Goal: Navigation & Orientation: Find specific page/section

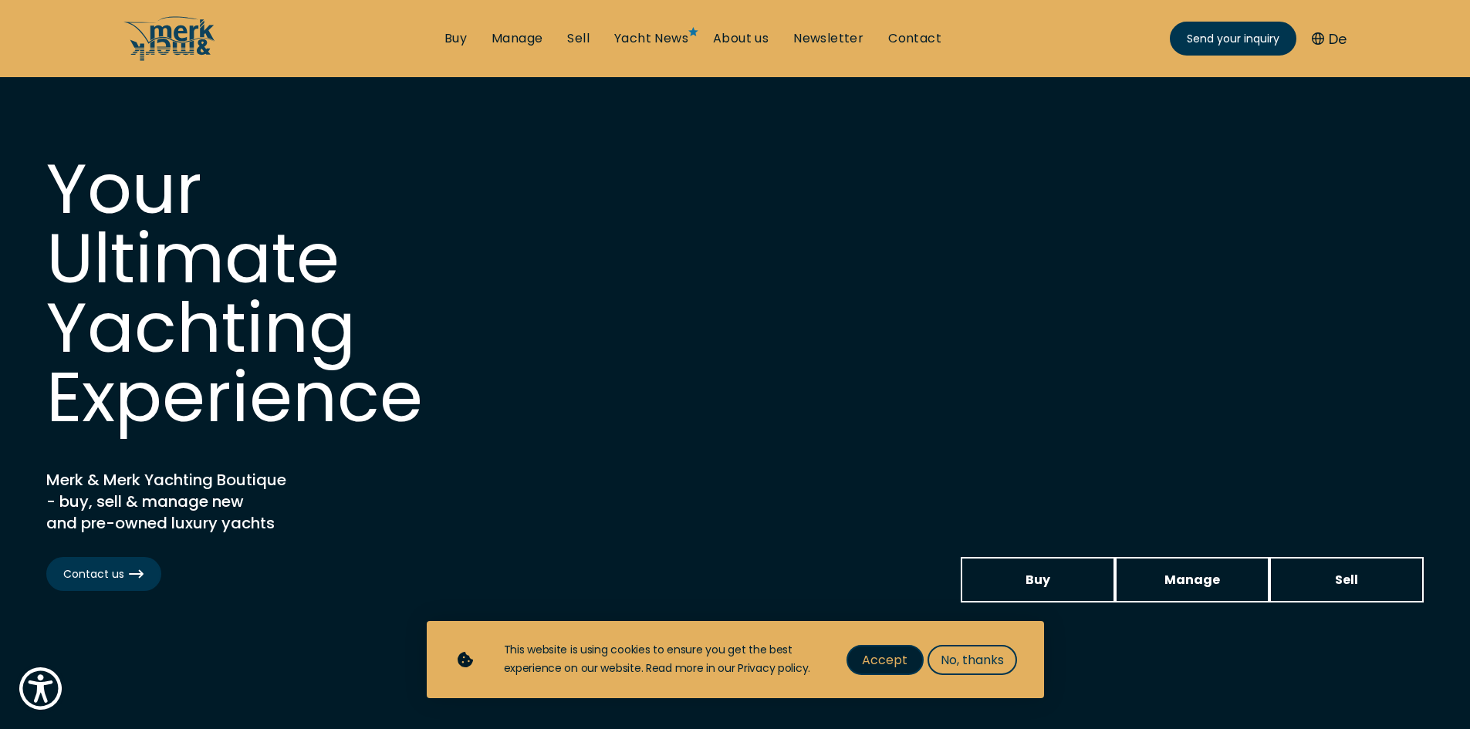
click at [907, 664] on button "Accept" at bounding box center [885, 660] width 77 height 30
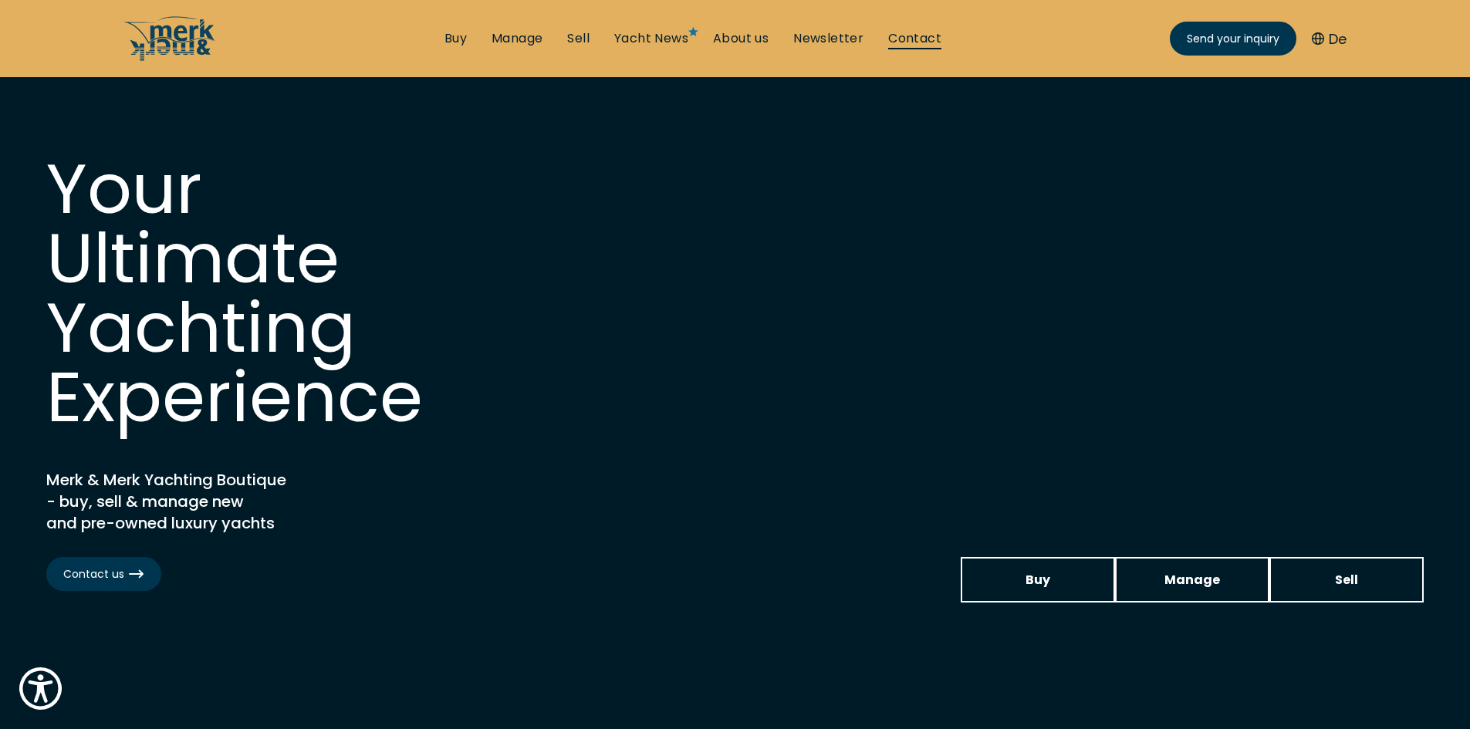
click at [923, 30] on link "Contact" at bounding box center [914, 38] width 53 height 17
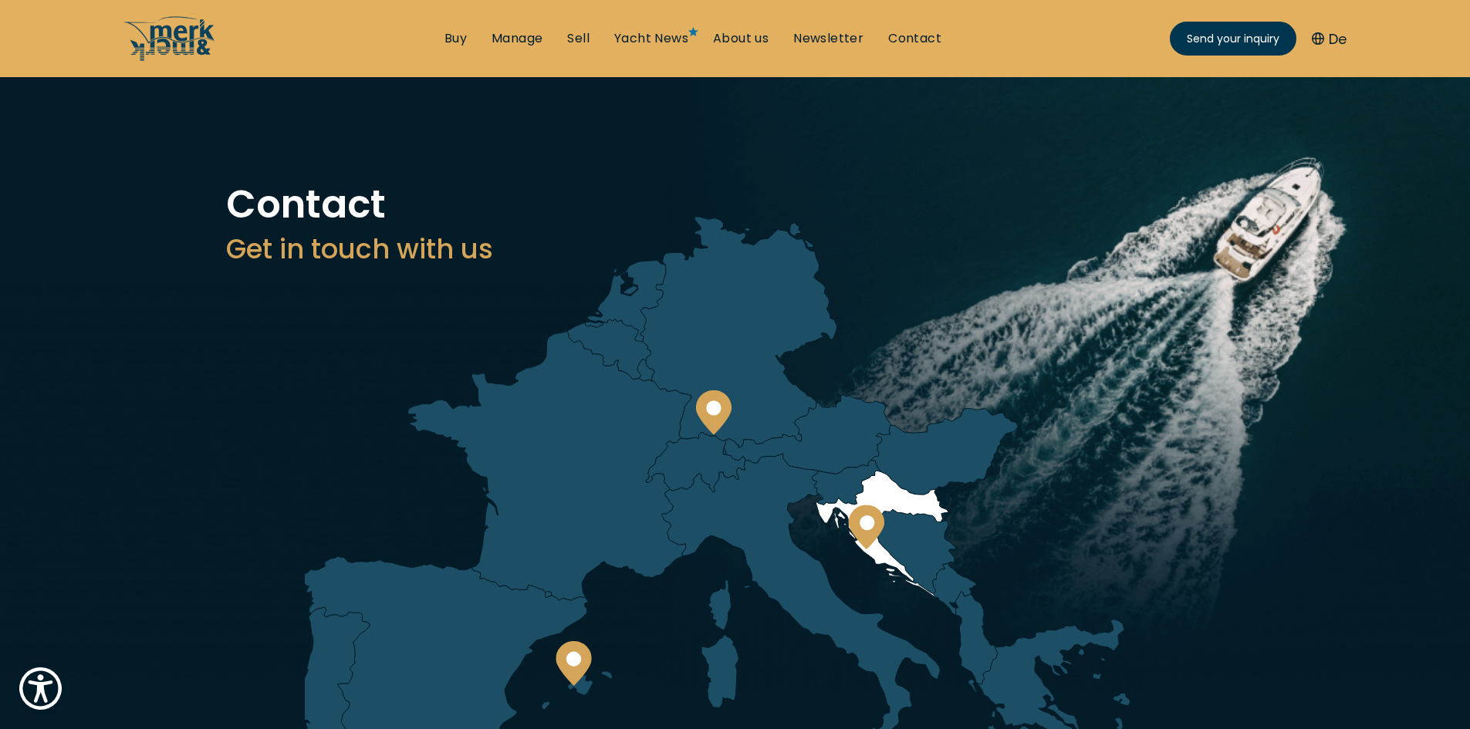
click at [867, 532] on icon at bounding box center [866, 527] width 36 height 45
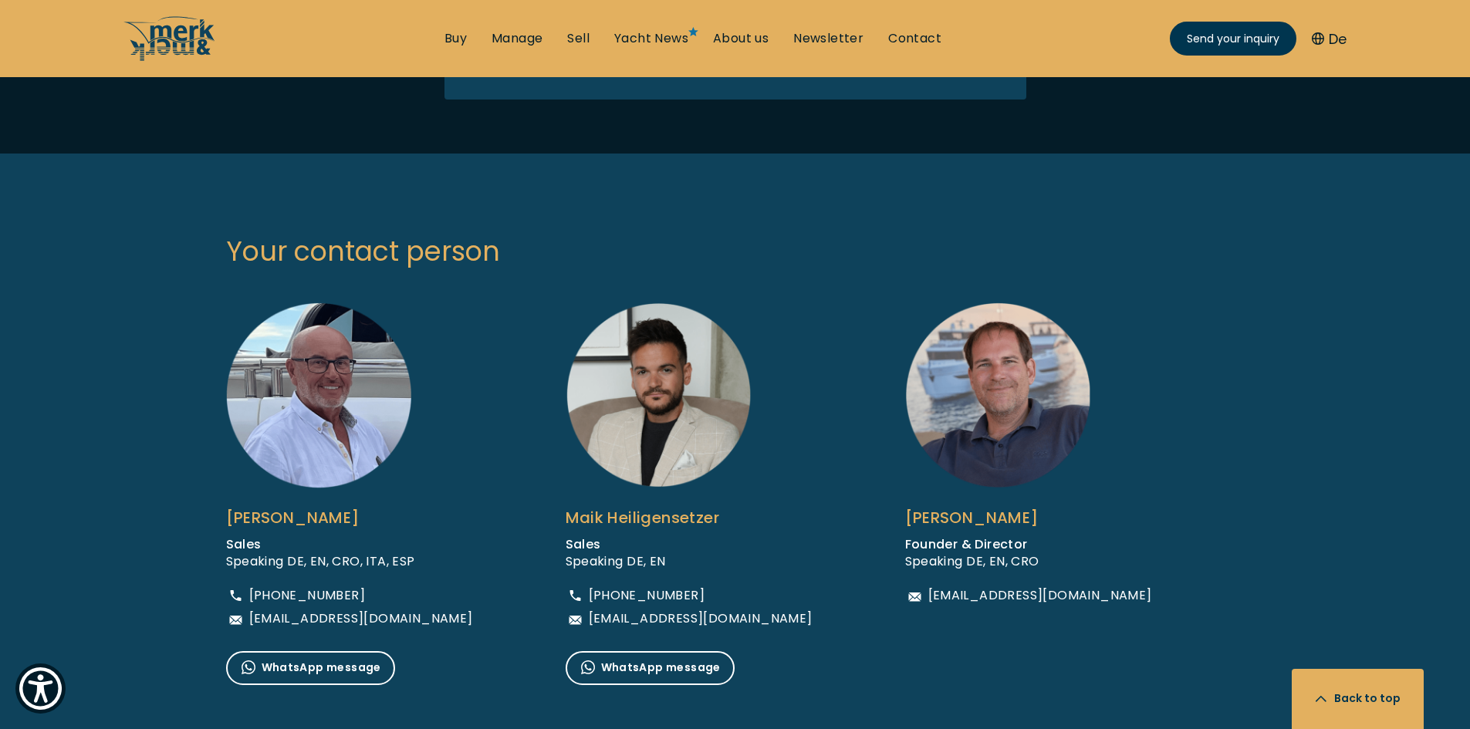
scroll to position [849, 0]
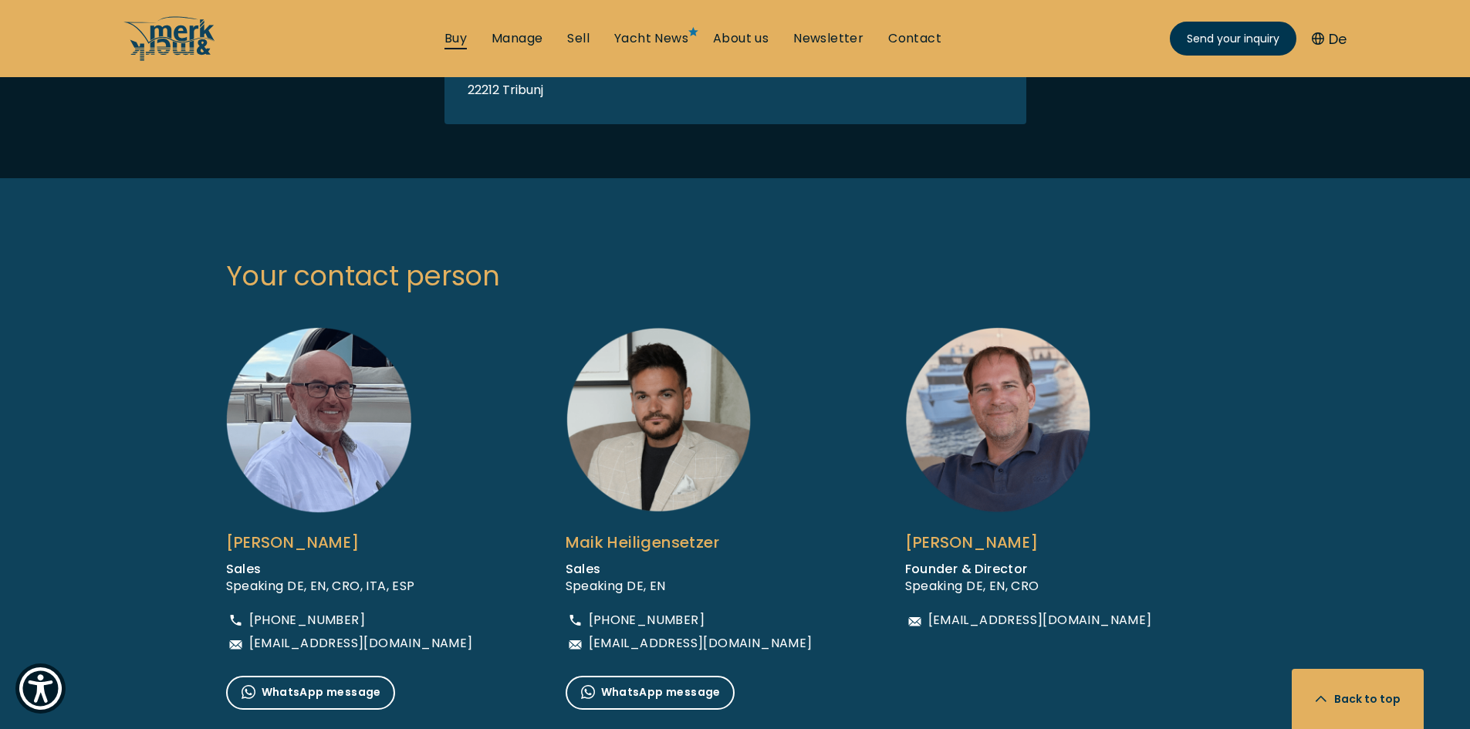
click at [461, 42] on link "Buy" at bounding box center [455, 38] width 22 height 17
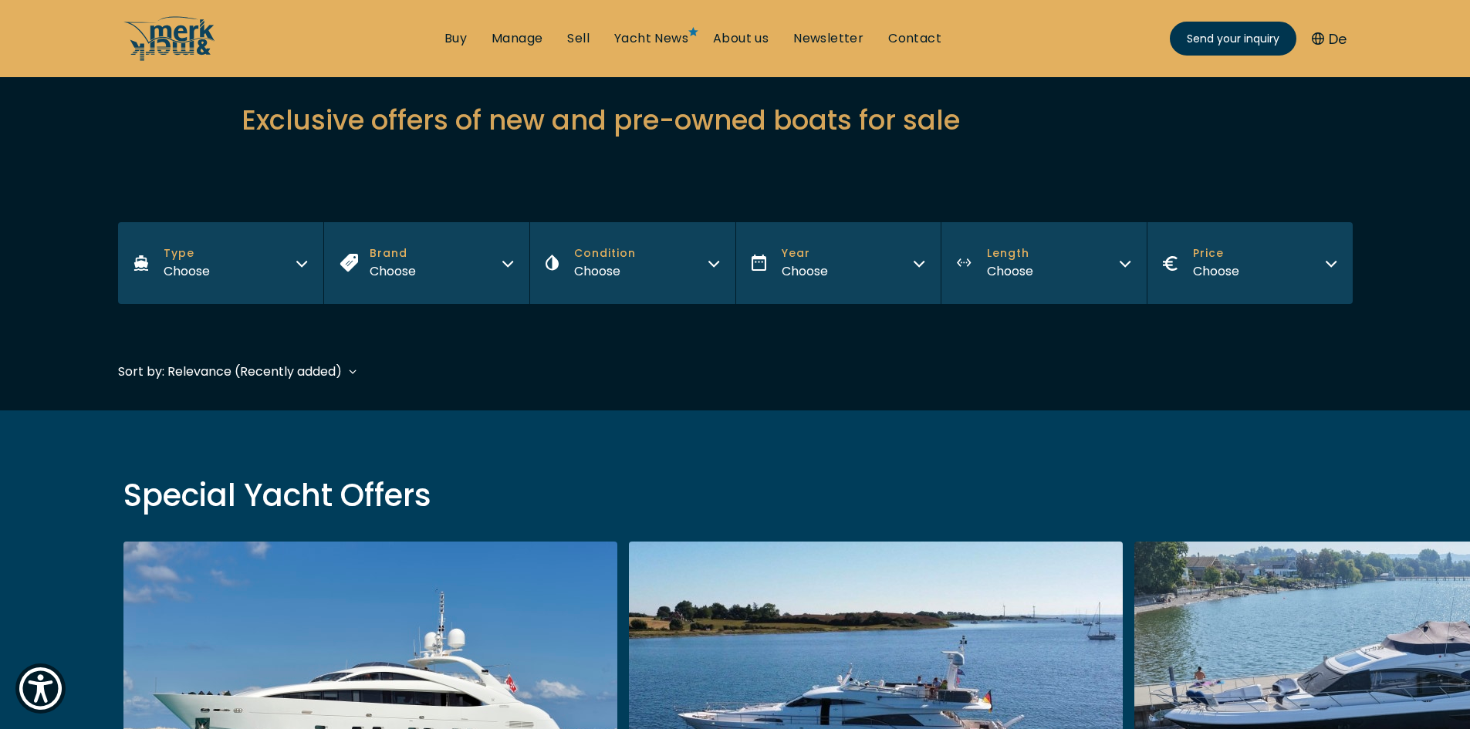
scroll to position [154, 0]
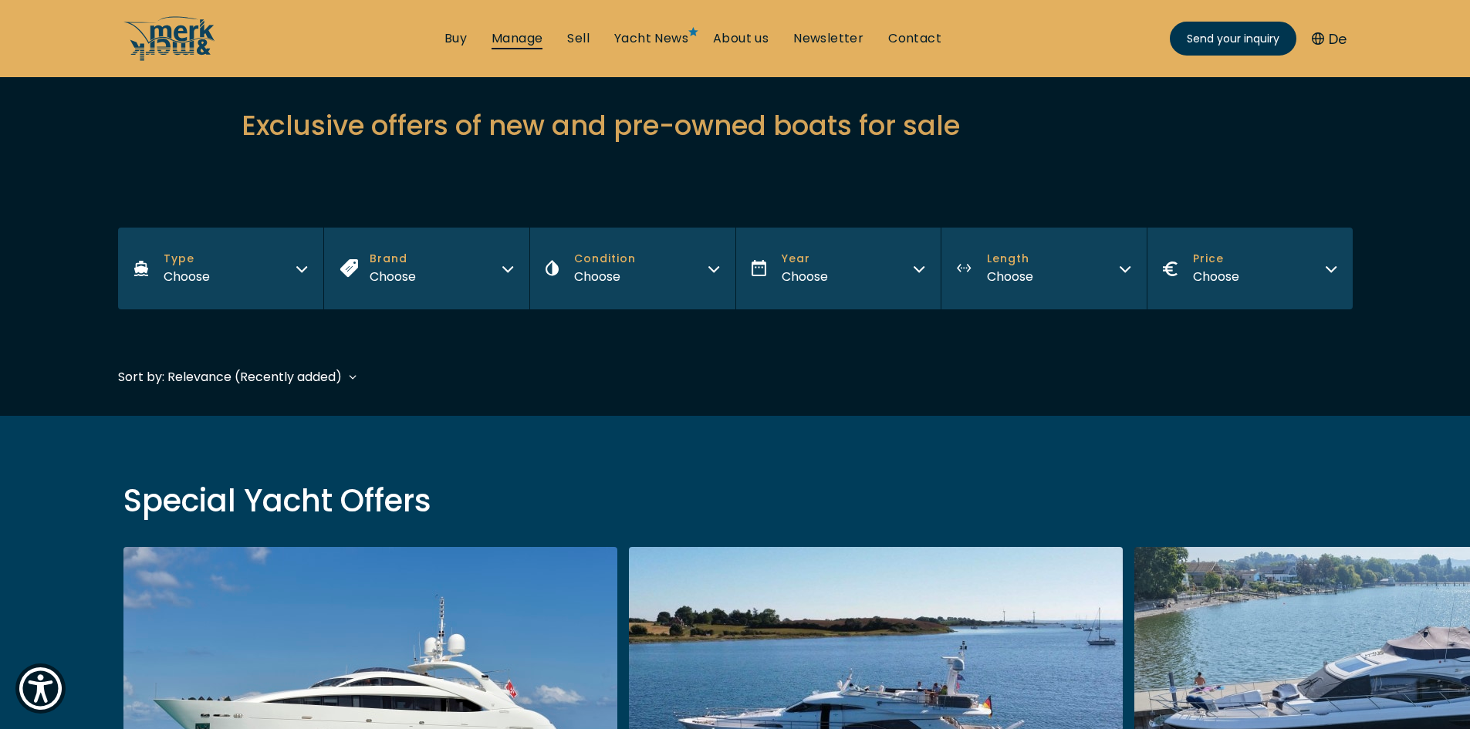
click at [512, 30] on link "Manage" at bounding box center [517, 38] width 51 height 17
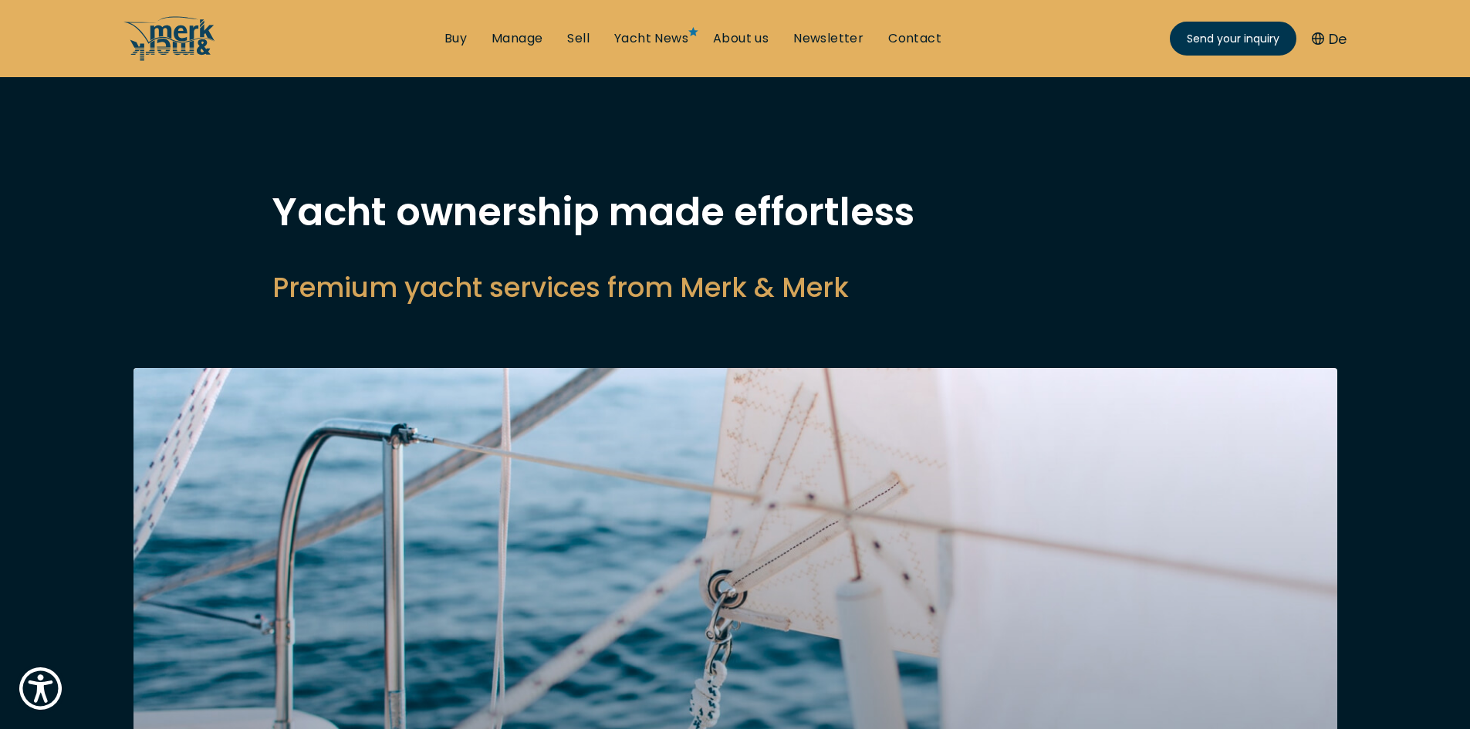
click at [465, 25] on ul "Buy Manage Sell Yacht News About us Newsletter Contact Send your inquiry" at bounding box center [693, 38] width 522 height 46
click at [457, 36] on link "Buy" at bounding box center [455, 38] width 22 height 17
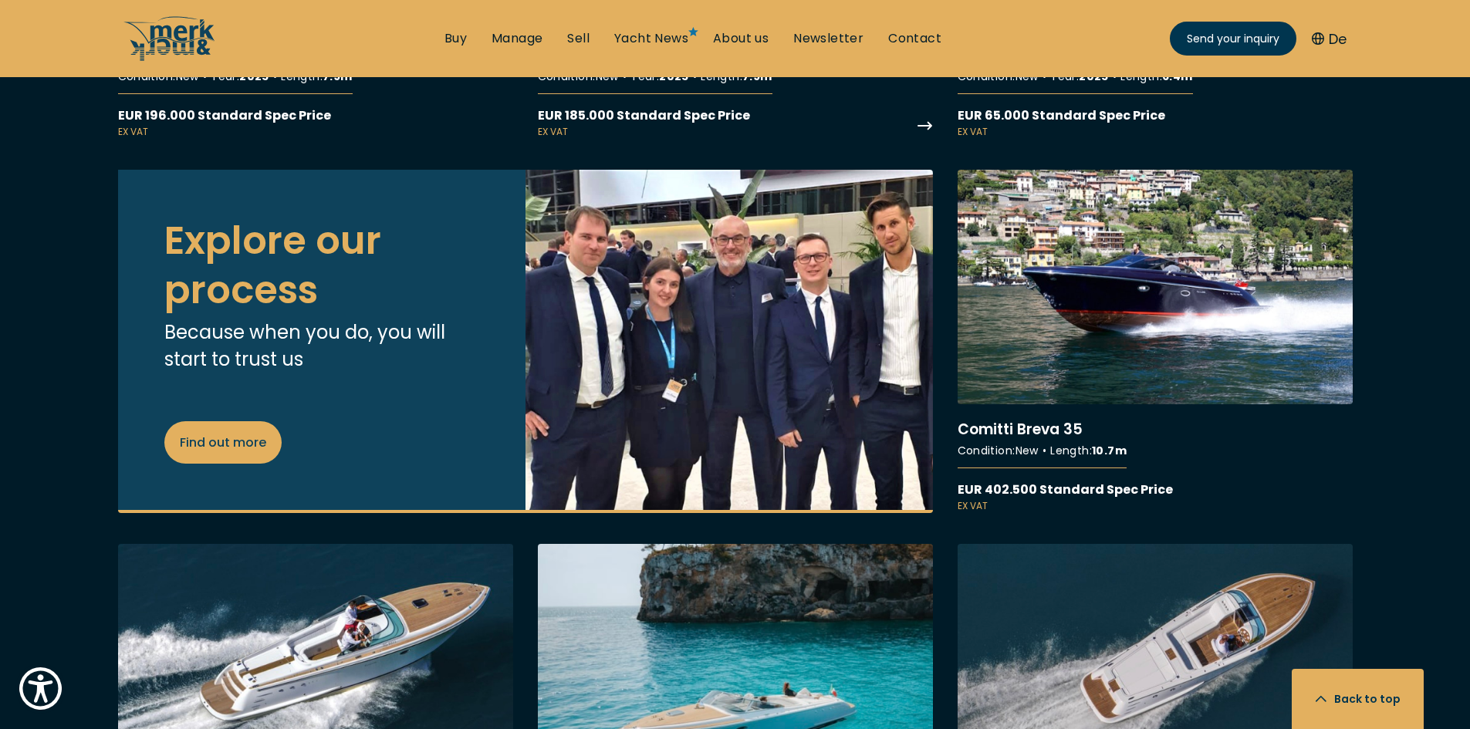
scroll to position [5865, 0]
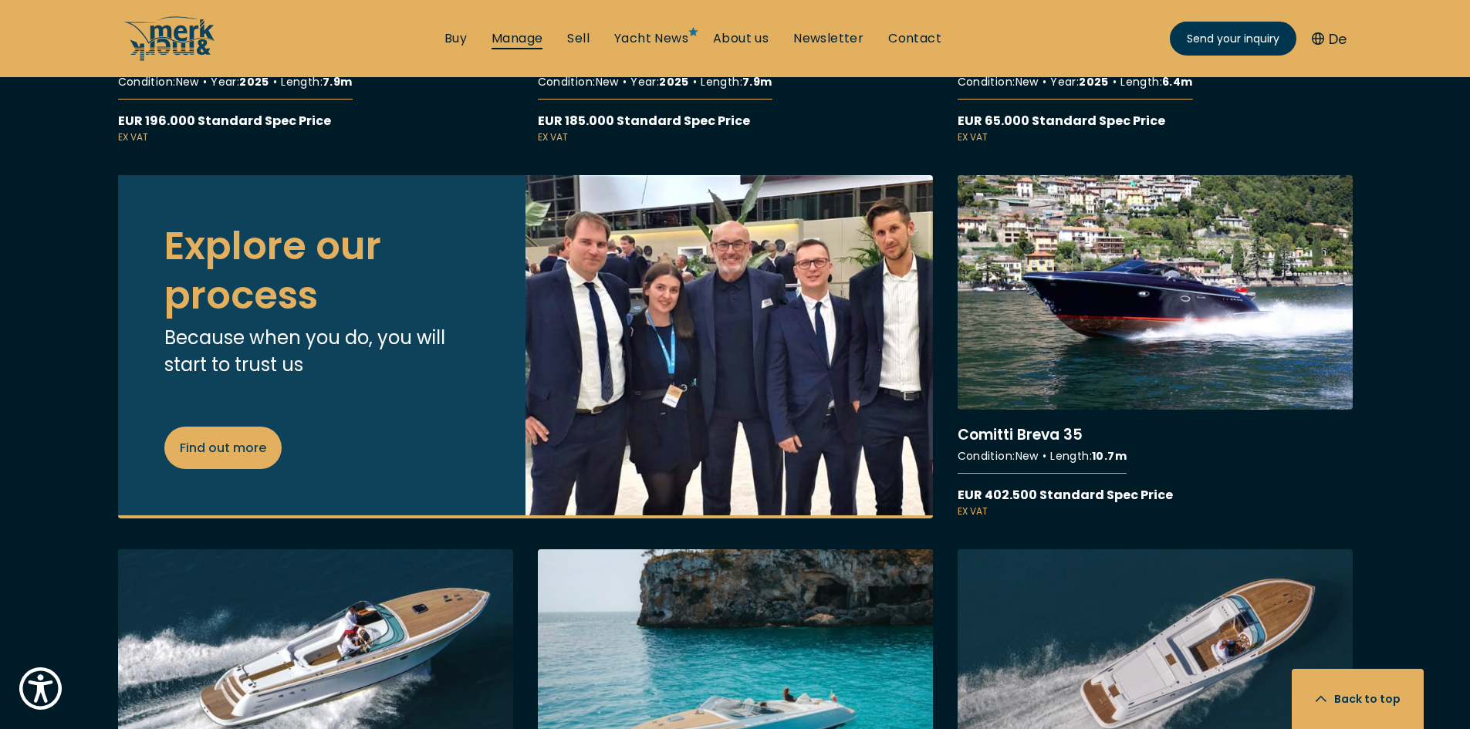
click at [500, 39] on link "Manage" at bounding box center [517, 38] width 51 height 17
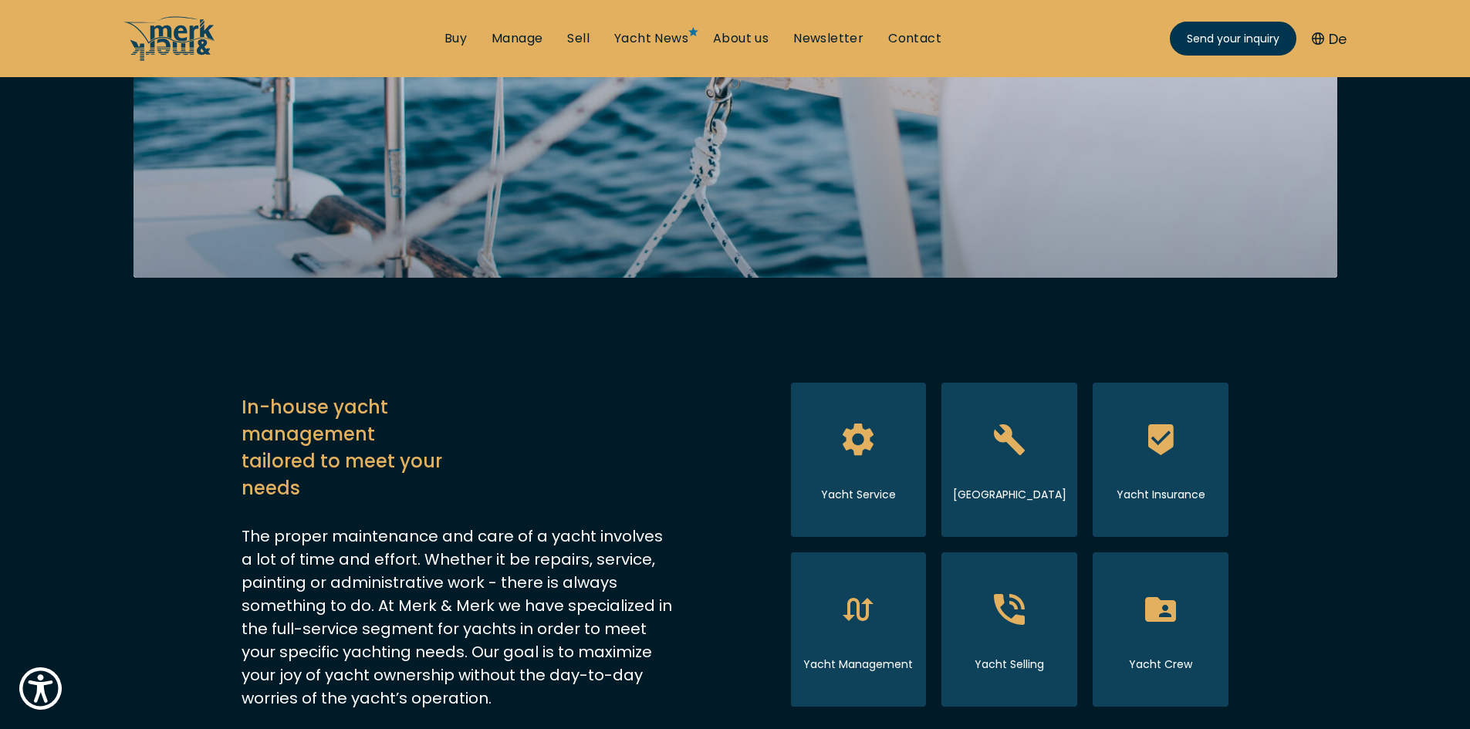
scroll to position [540, 0]
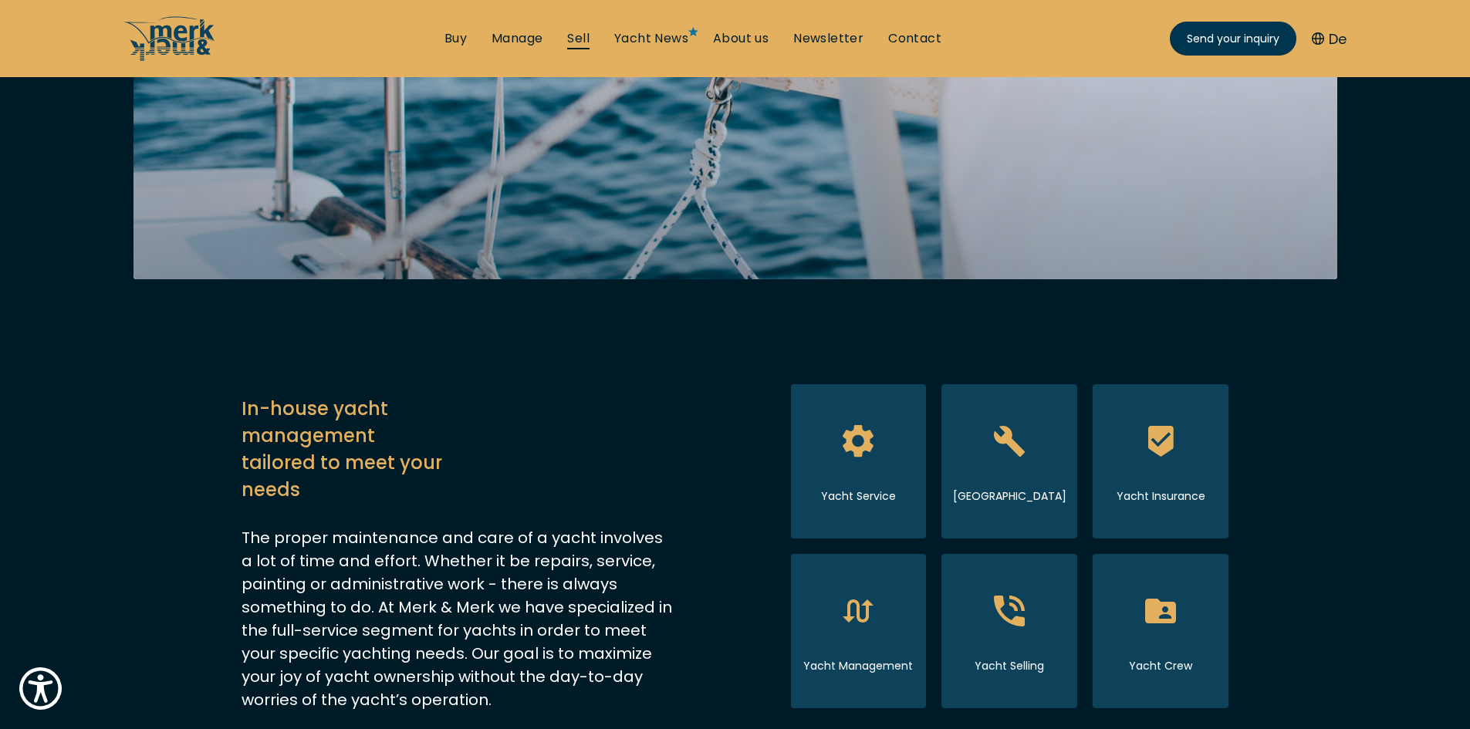
click at [580, 41] on link "Sell" at bounding box center [578, 38] width 22 height 17
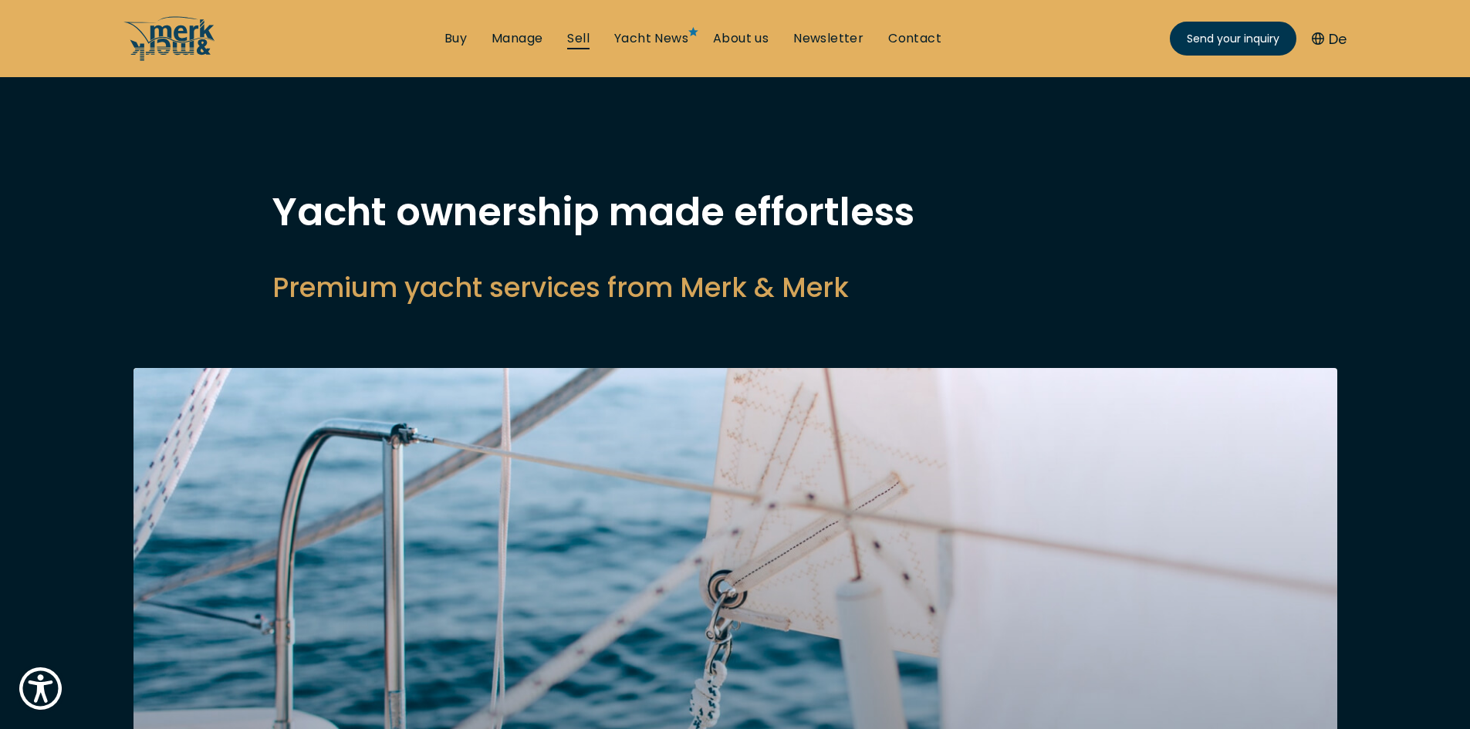
select select "sell"
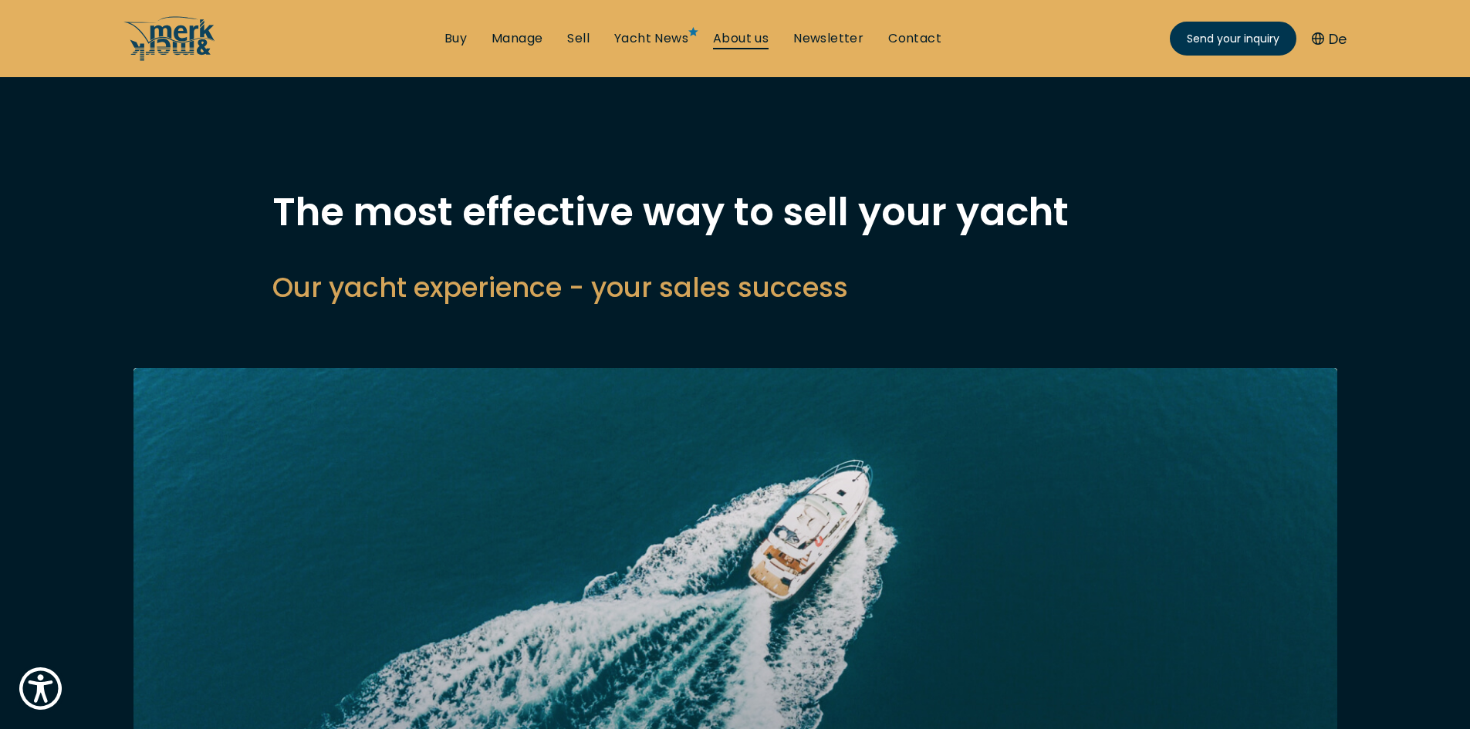
click at [750, 38] on link "About us" at bounding box center [741, 38] width 56 height 17
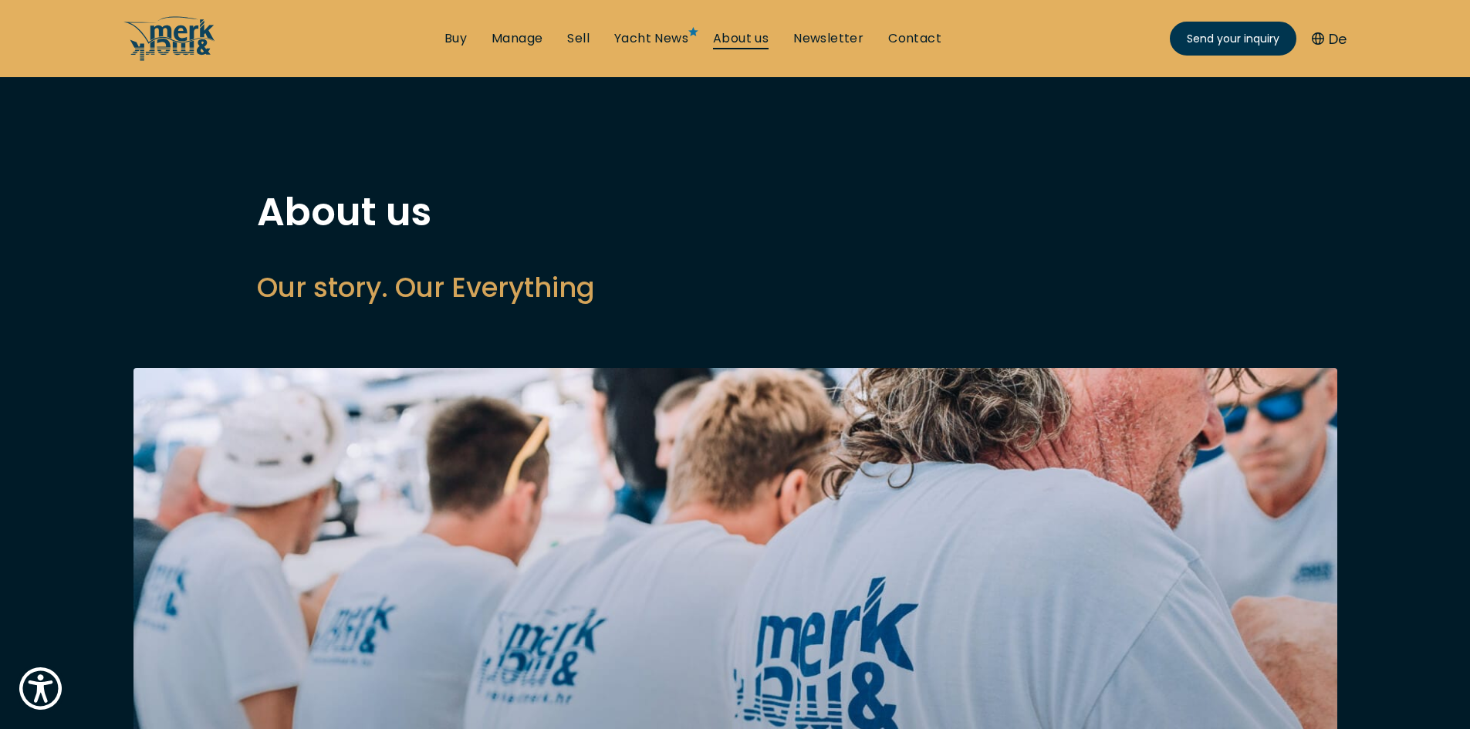
click at [746, 38] on link "About us" at bounding box center [741, 38] width 56 height 17
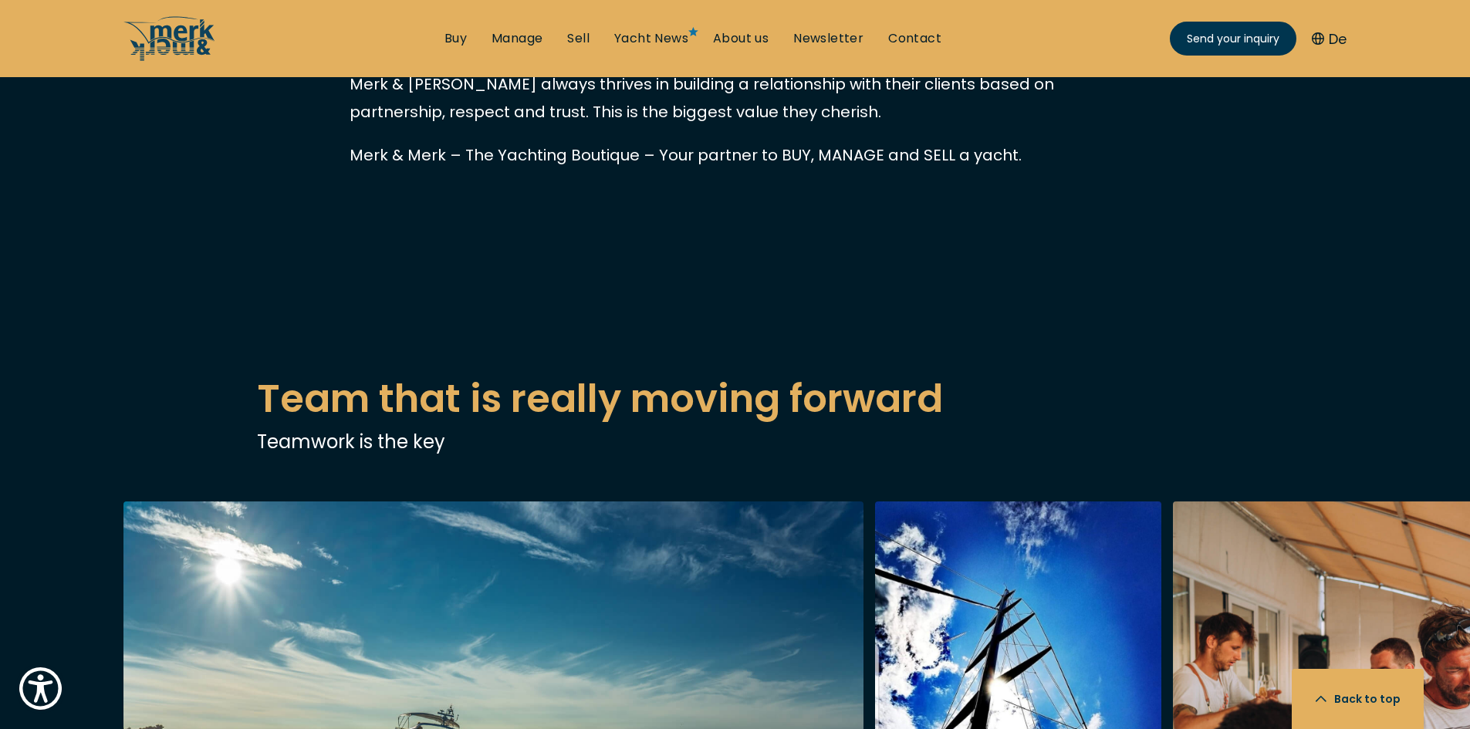
scroll to position [2161, 0]
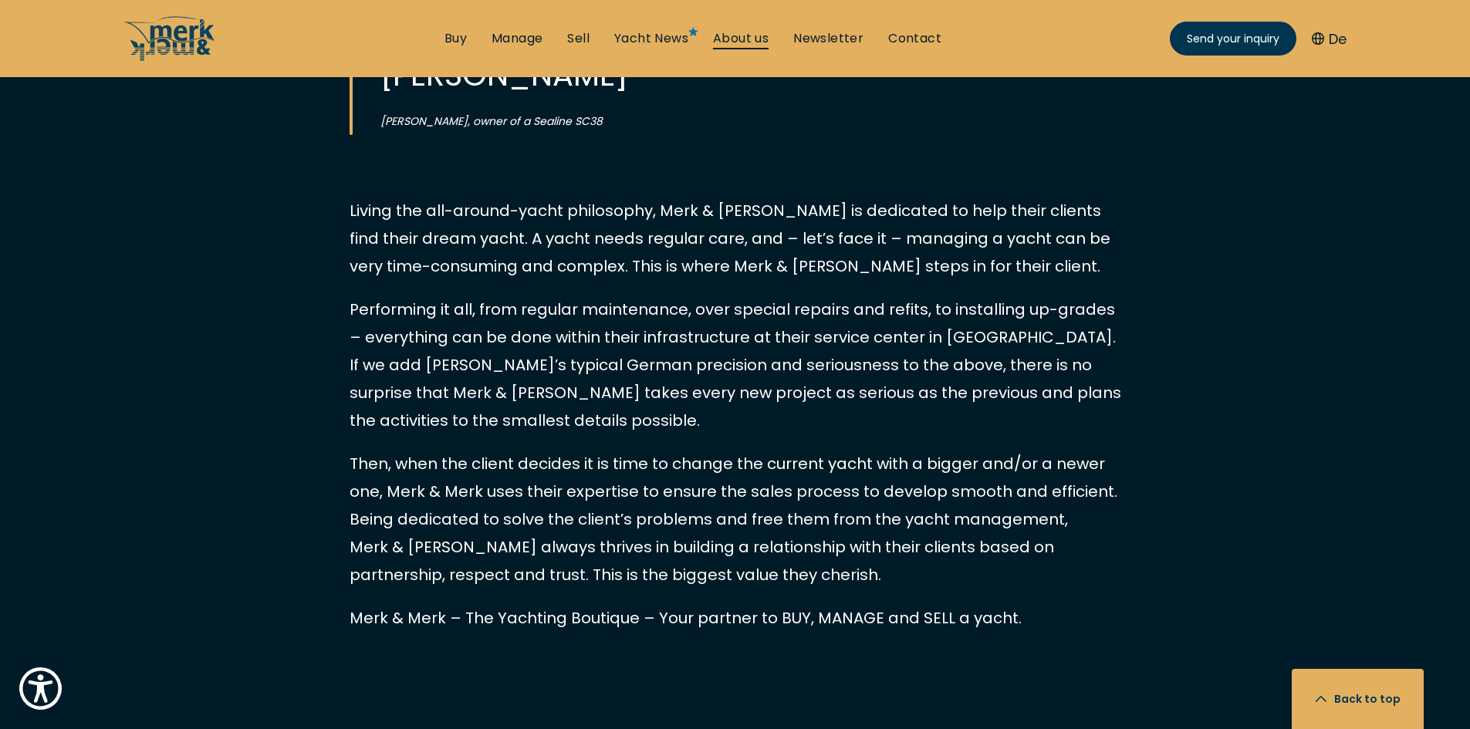
click at [754, 43] on link "About us" at bounding box center [741, 38] width 56 height 17
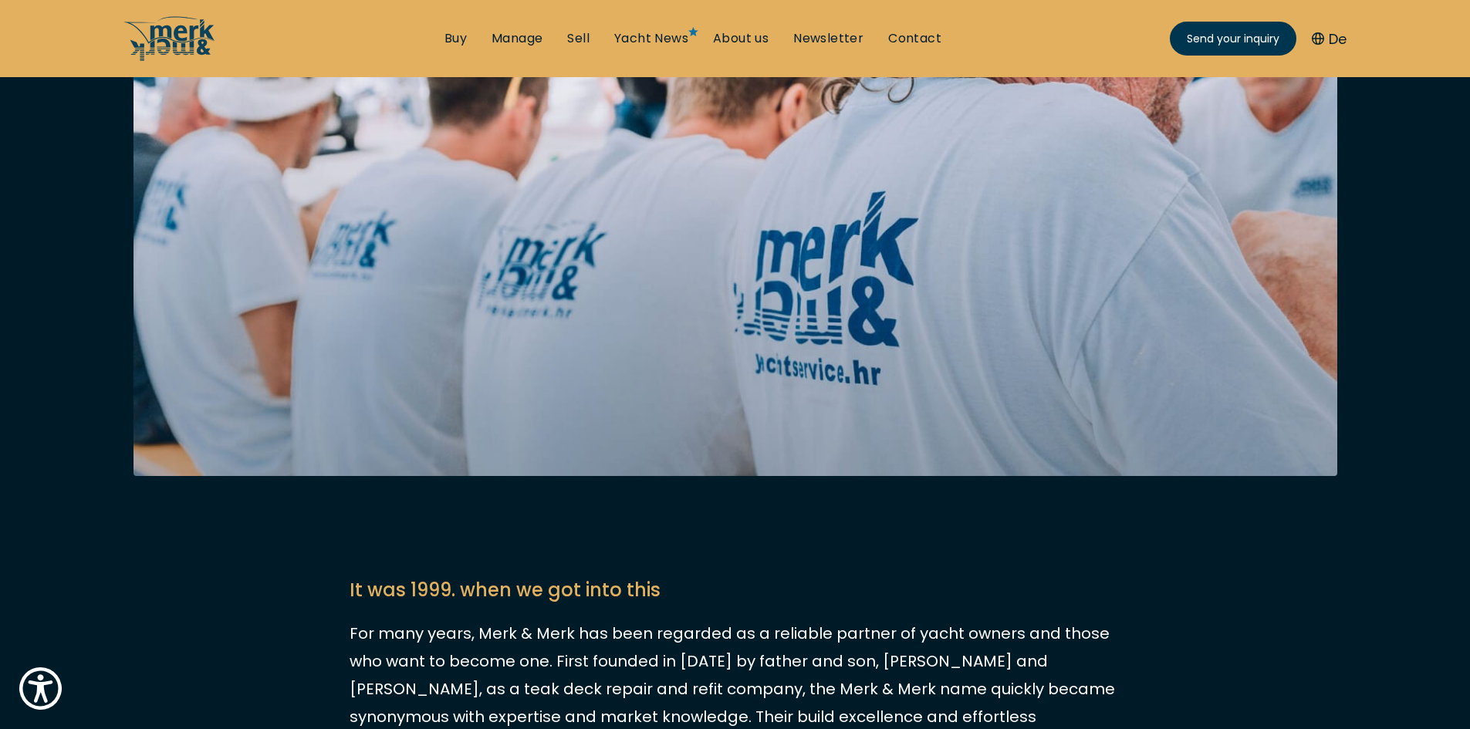
scroll to position [0, 0]
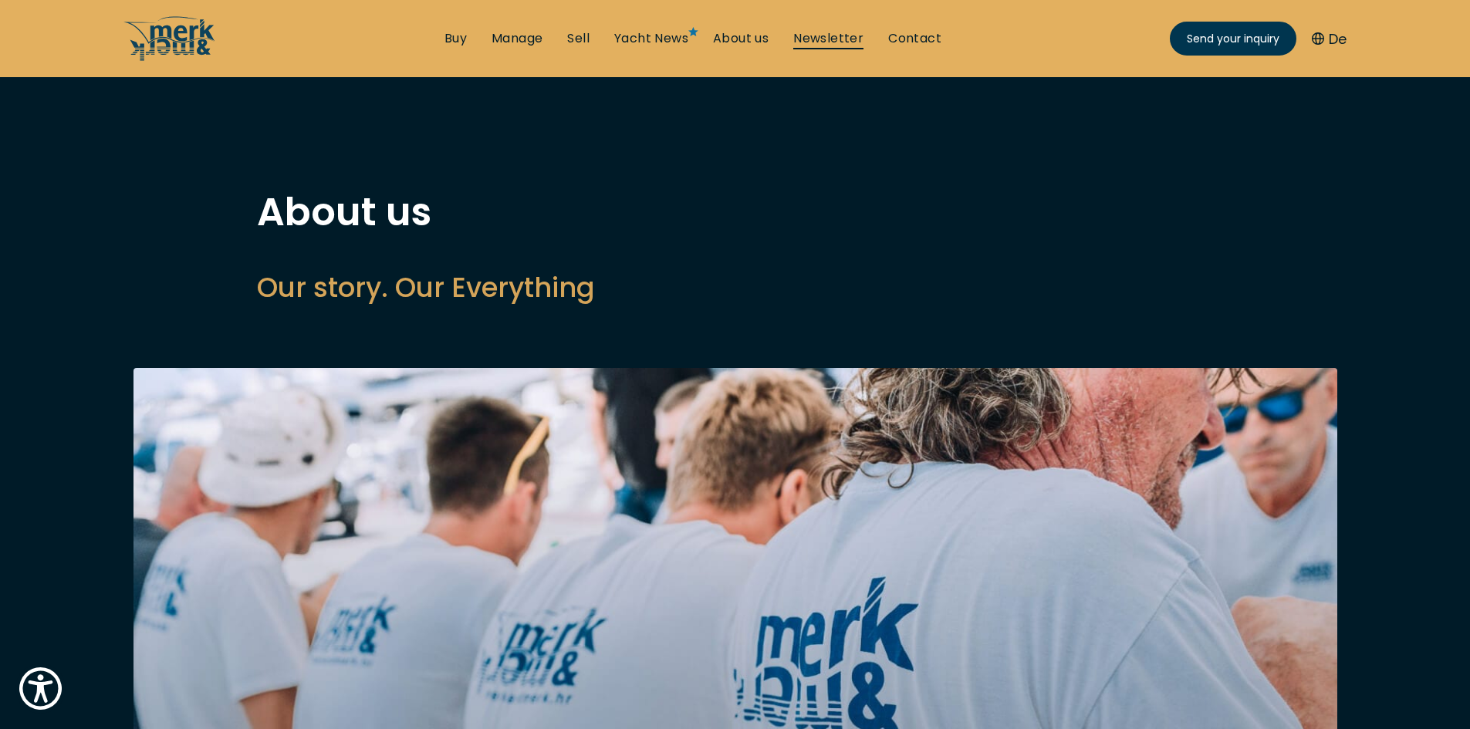
click at [843, 30] on link "Newsletter" at bounding box center [828, 38] width 70 height 17
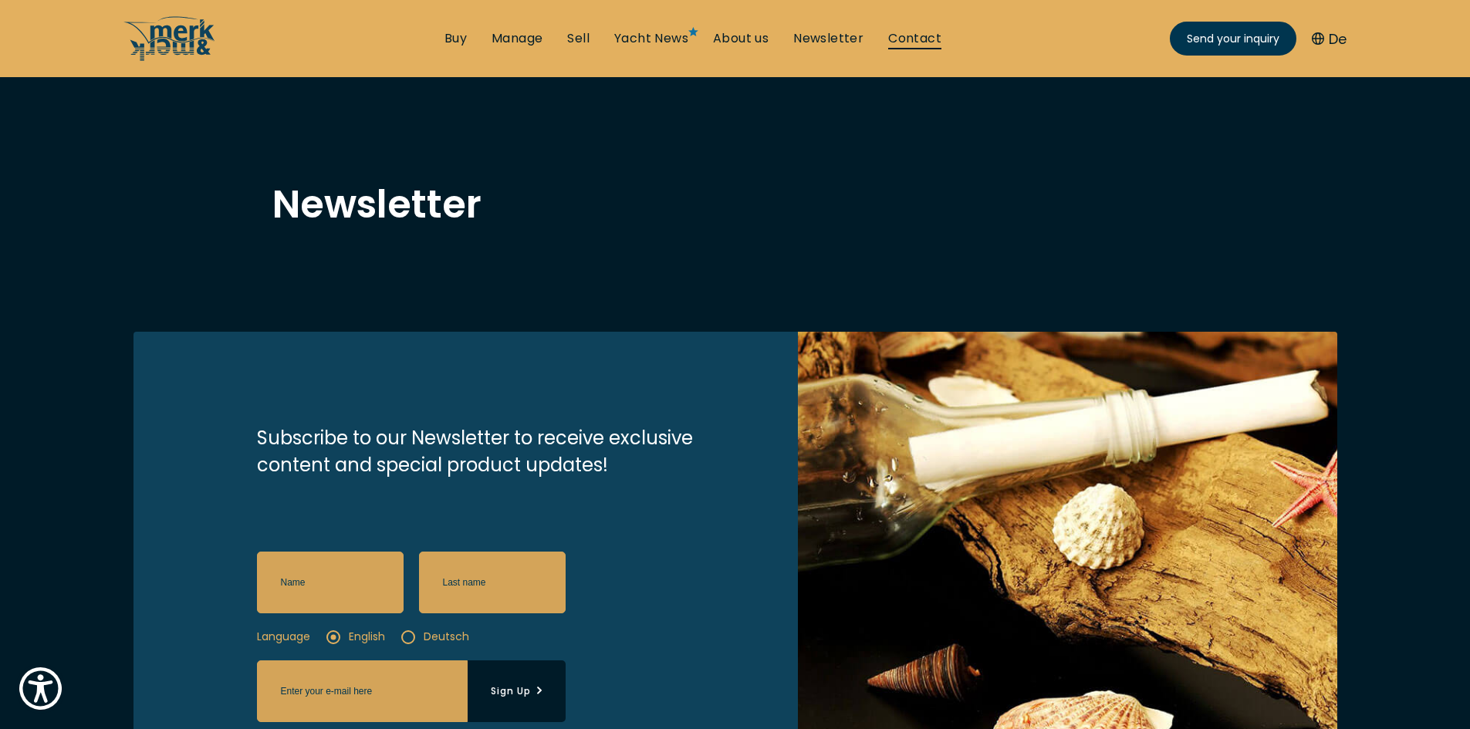
click at [921, 39] on link "Contact" at bounding box center [914, 38] width 53 height 17
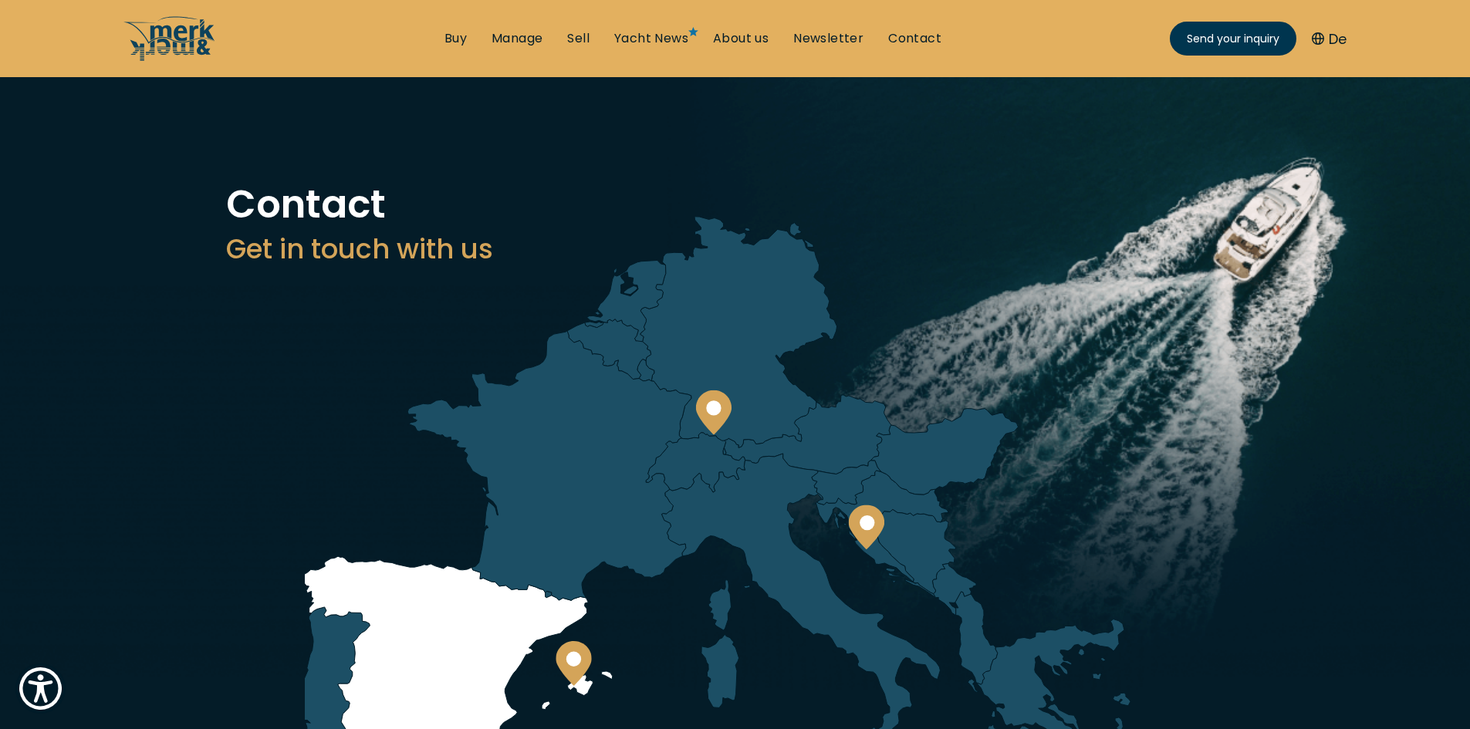
click at [577, 655] on circle at bounding box center [573, 659] width 15 height 15
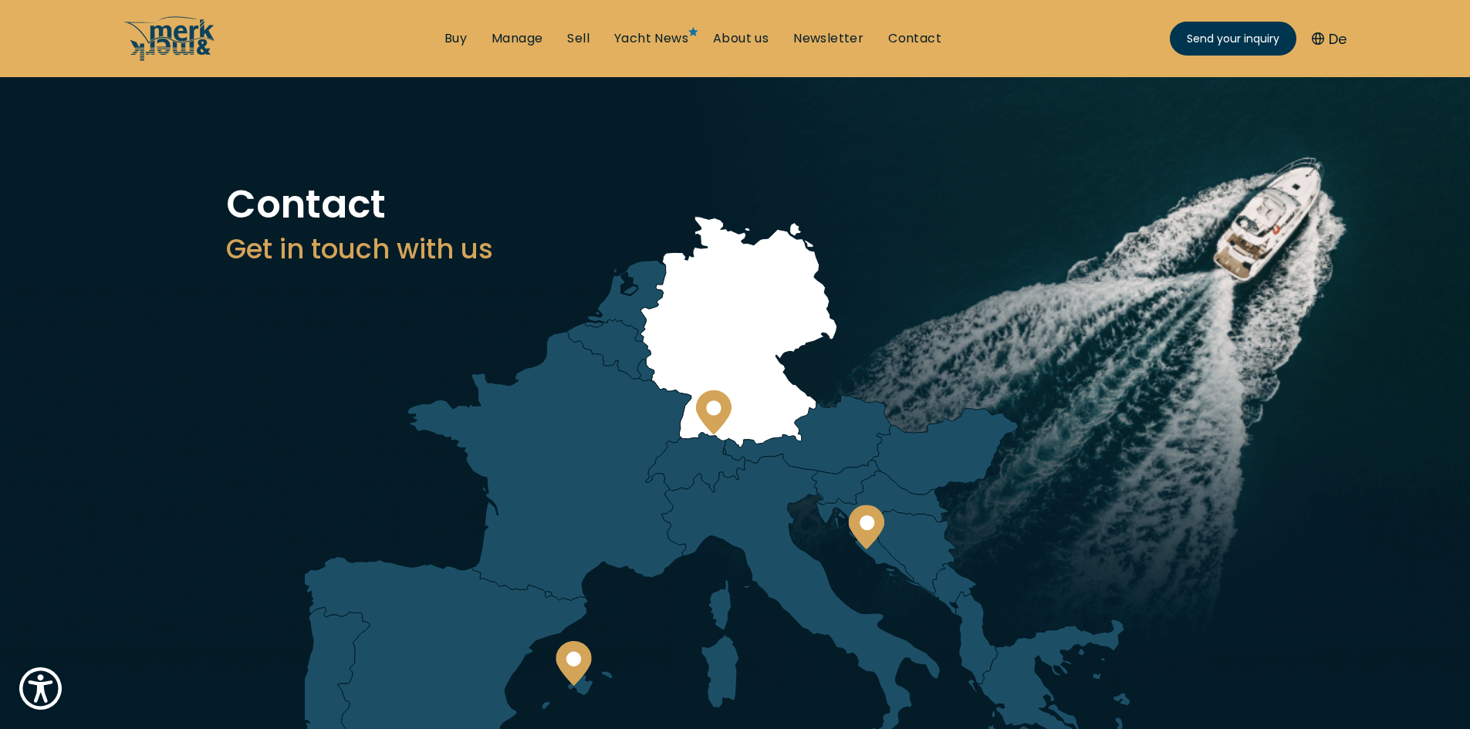
click at [709, 402] on icon at bounding box center [712, 412] width 35 height 45
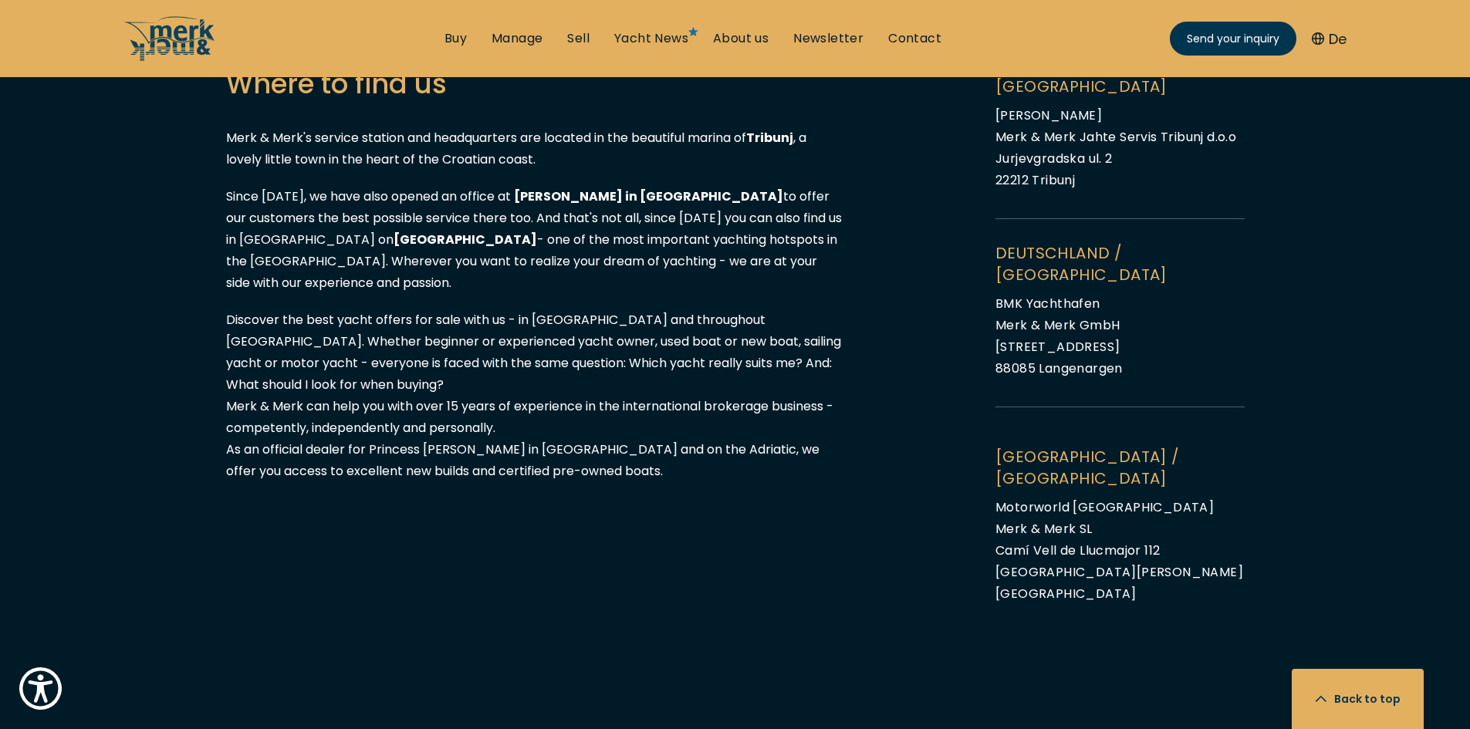
scroll to position [1621, 0]
